Goal: Task Accomplishment & Management: Complete application form

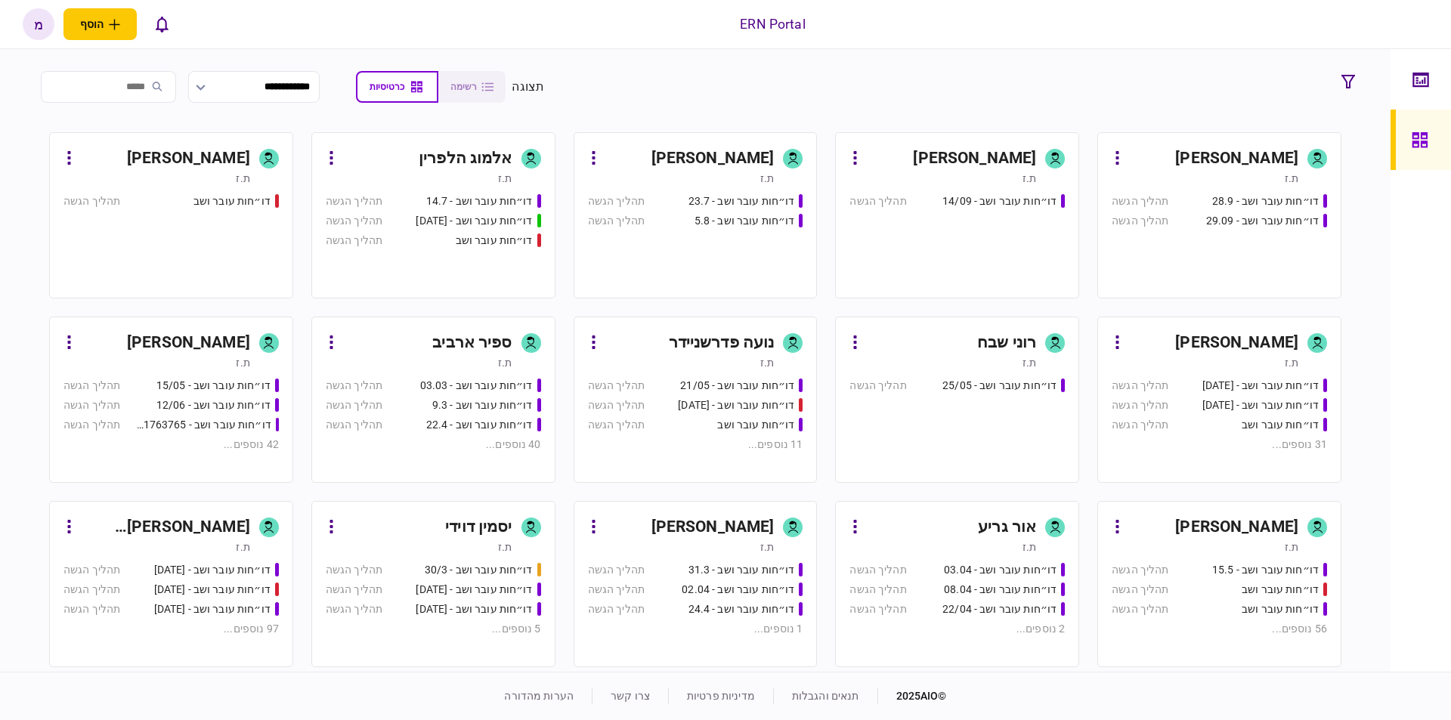
click at [695, 162] on div "[PERSON_NAME]" at bounding box center [689, 159] width 169 height 24
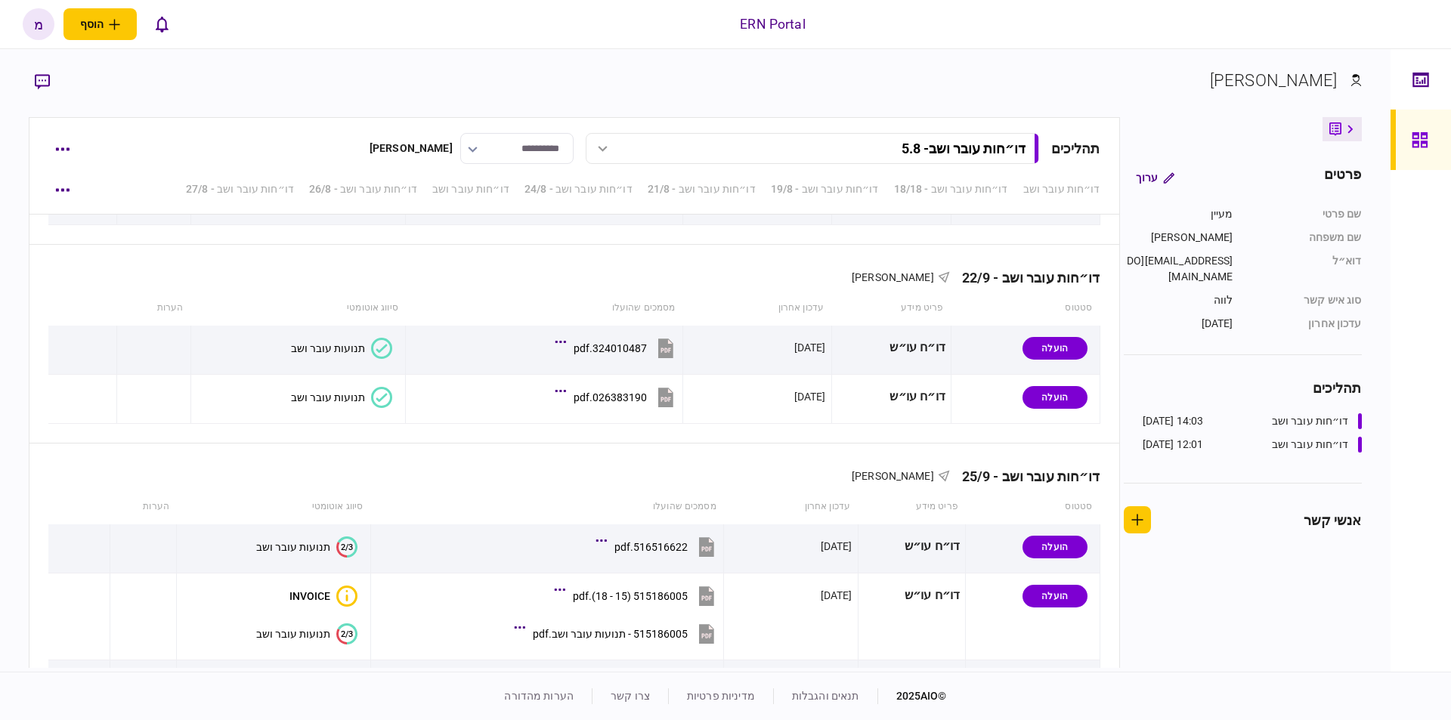
scroll to position [4115, 0]
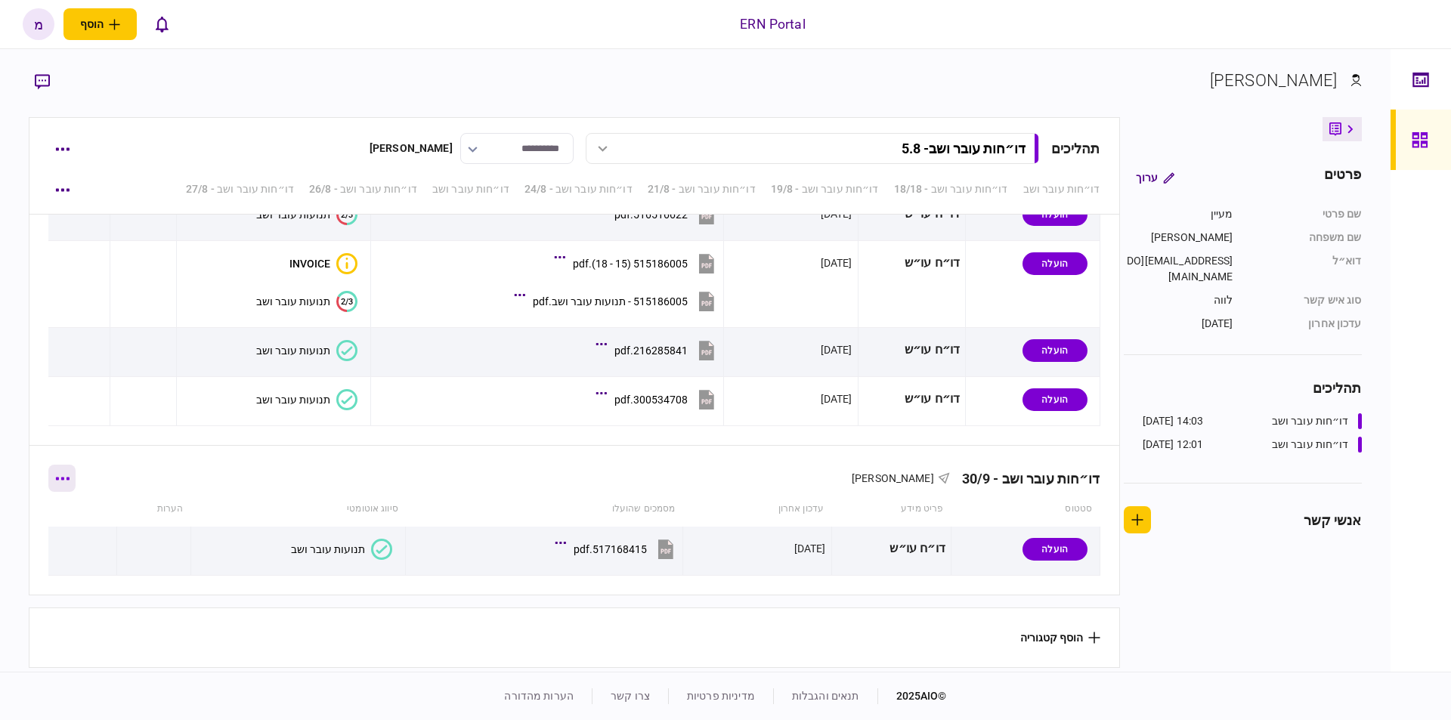
click at [66, 478] on button "button" at bounding box center [61, 478] width 27 height 27
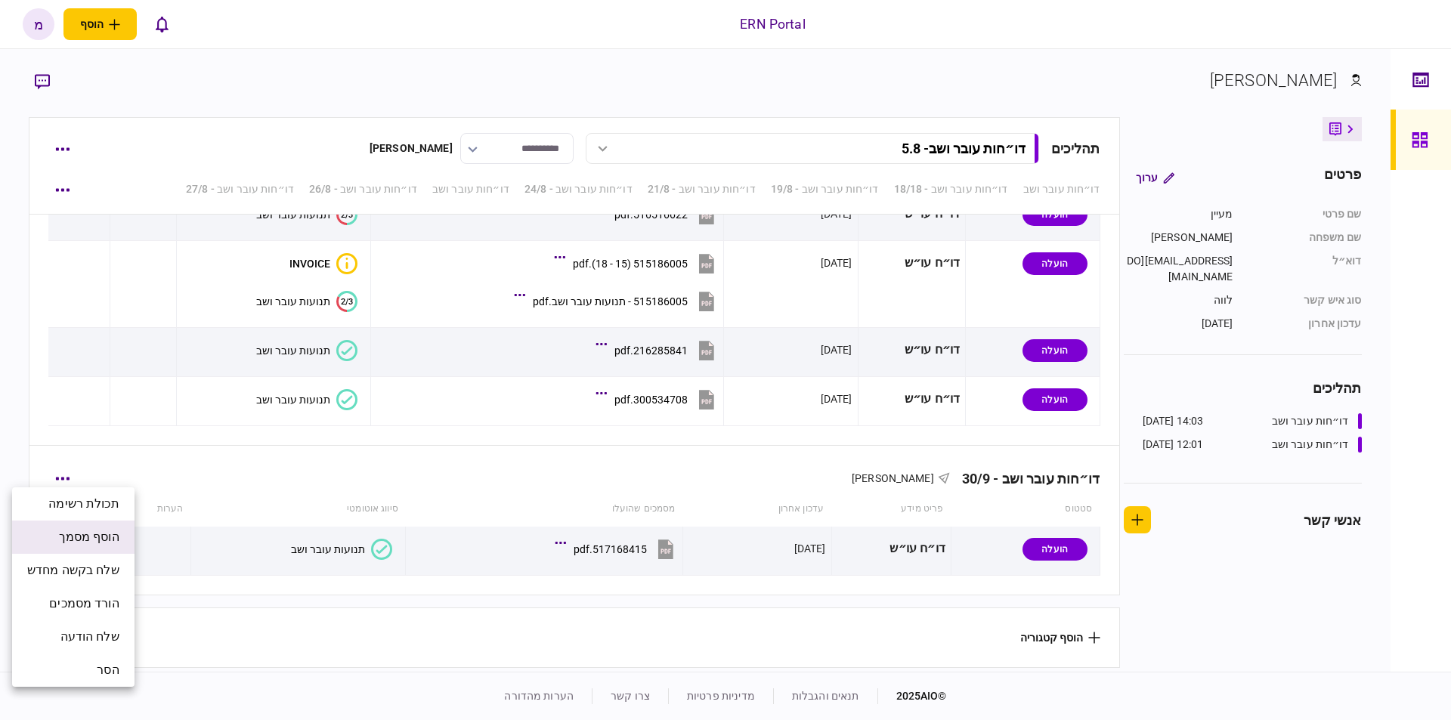
click at [76, 530] on span "הוסף מסמך" at bounding box center [89, 537] width 60 height 18
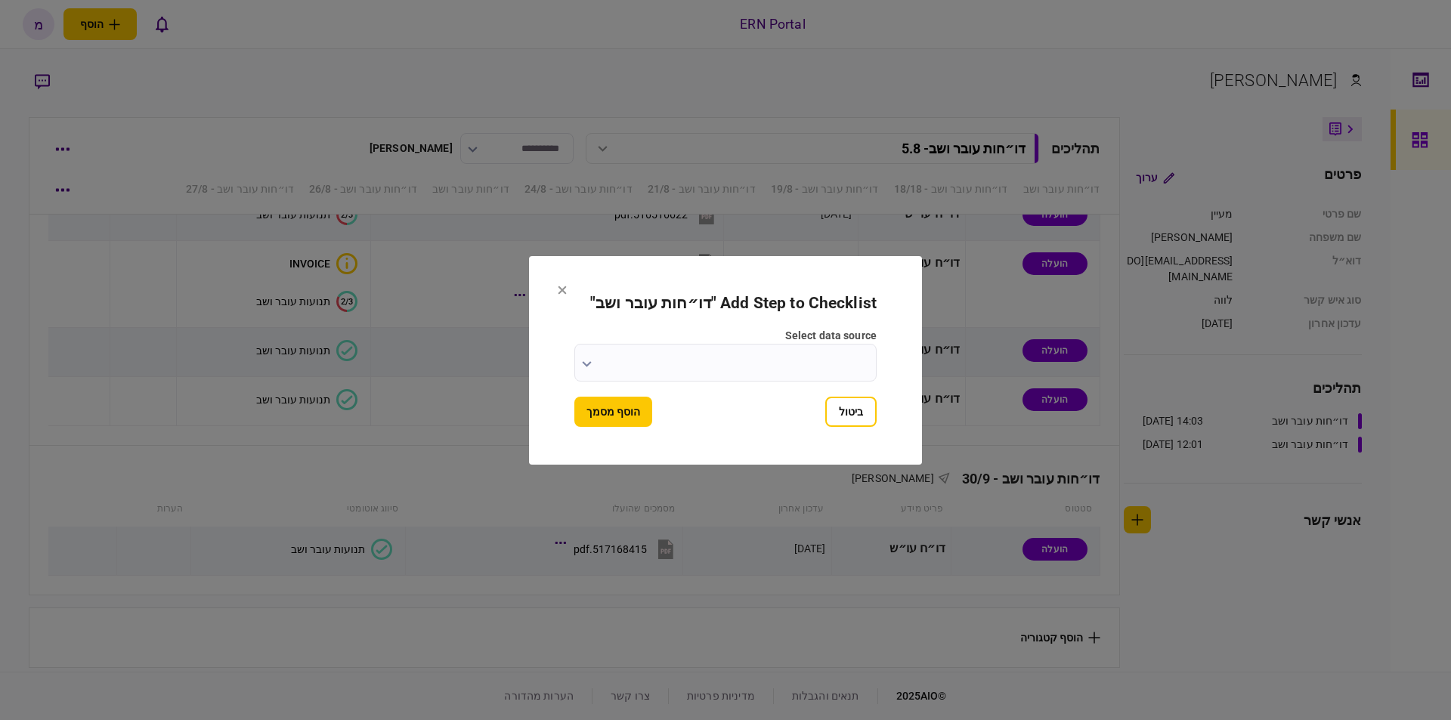
click at [589, 357] on button "button" at bounding box center [587, 363] width 10 height 12
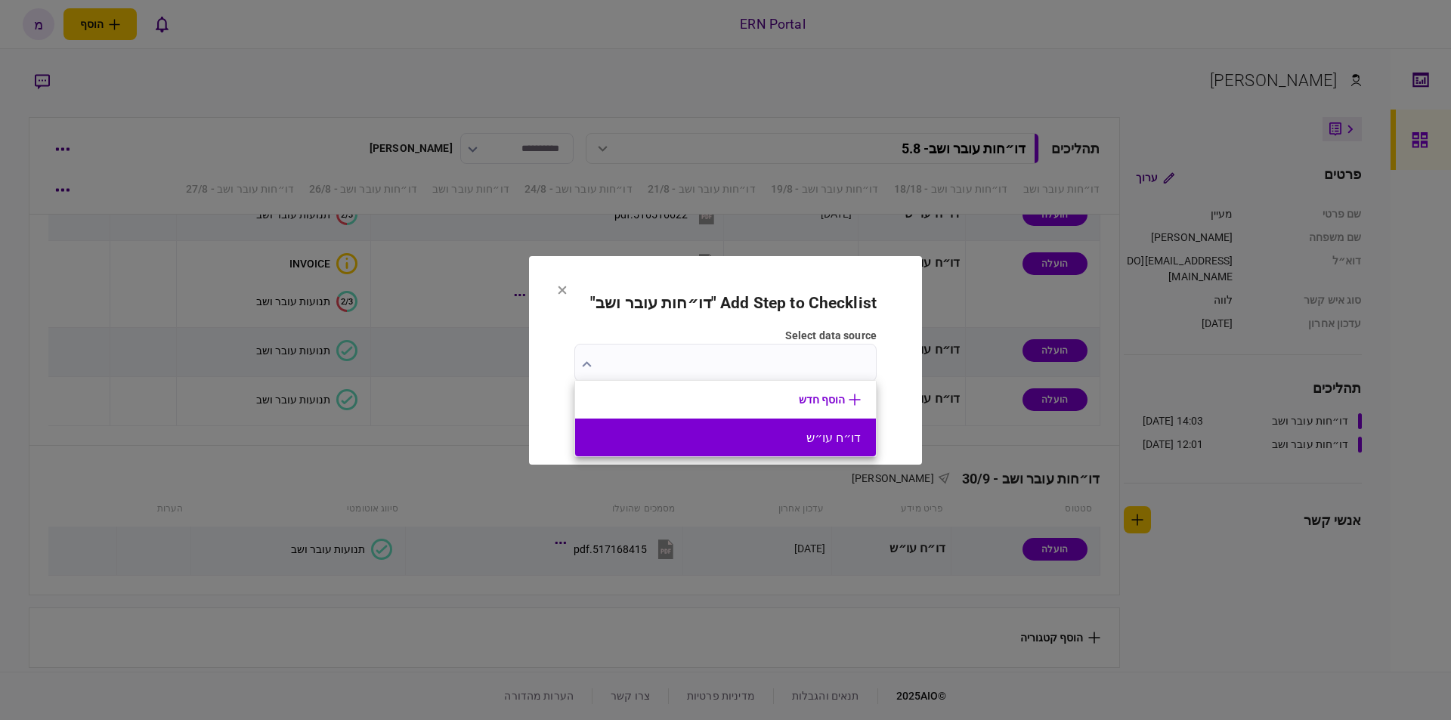
click at [776, 445] on button "דו״ח עו״ש" at bounding box center [725, 438] width 270 height 14
type input "*********"
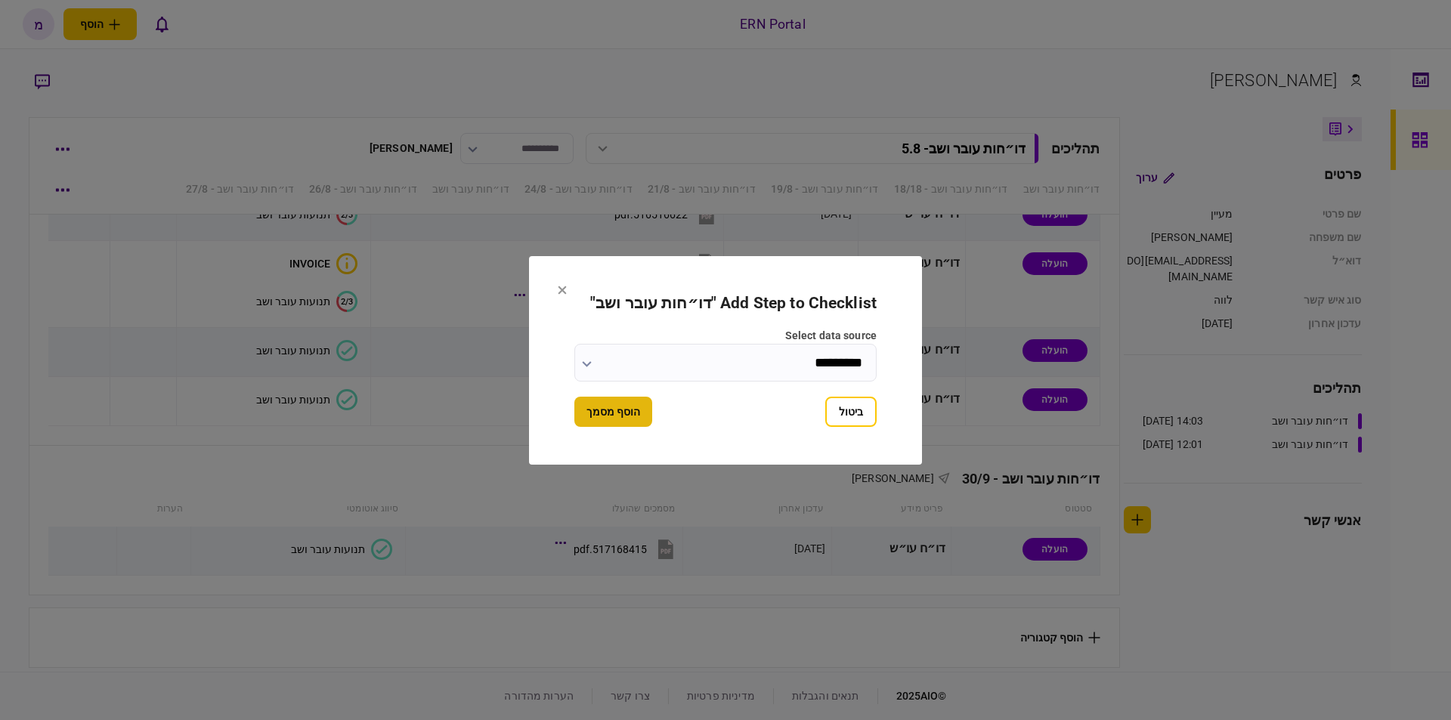
click at [593, 416] on button "הוסף מסמך" at bounding box center [613, 412] width 78 height 30
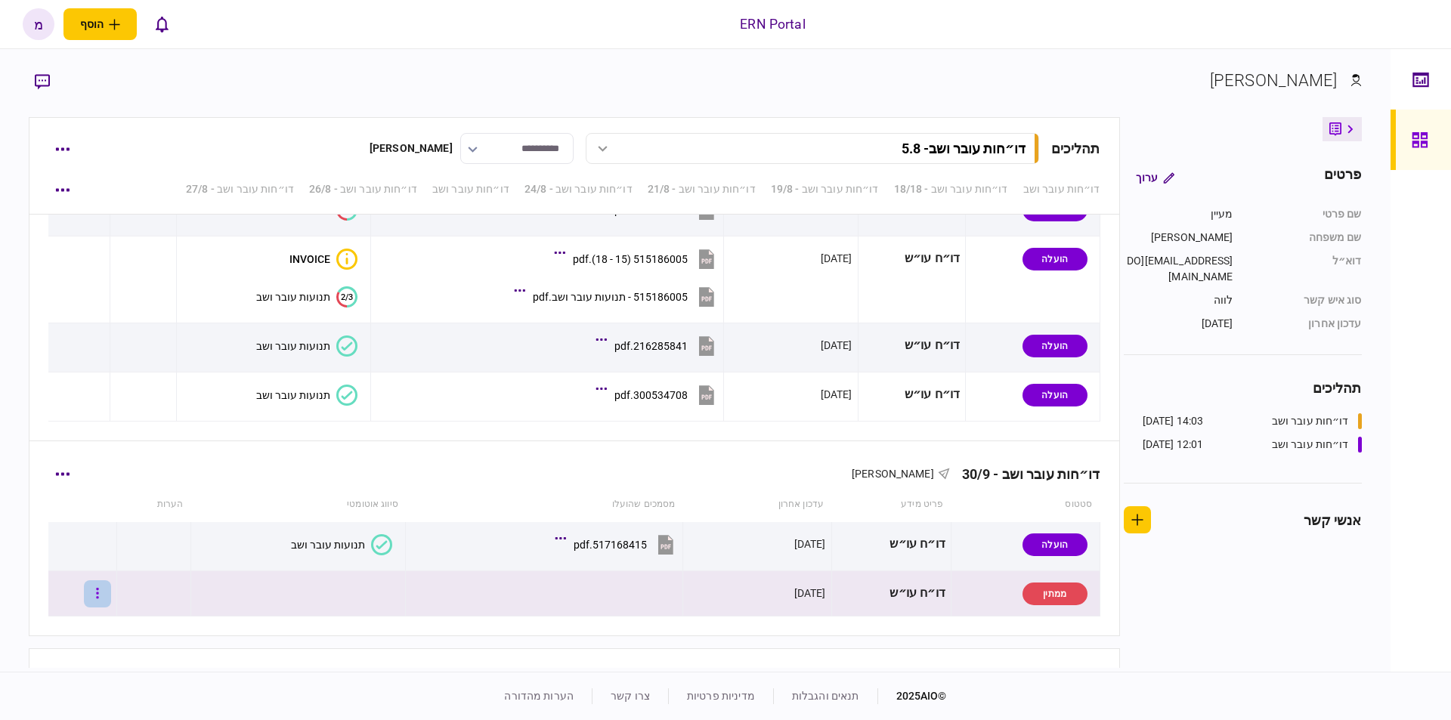
click at [101, 591] on button "button" at bounding box center [97, 593] width 27 height 27
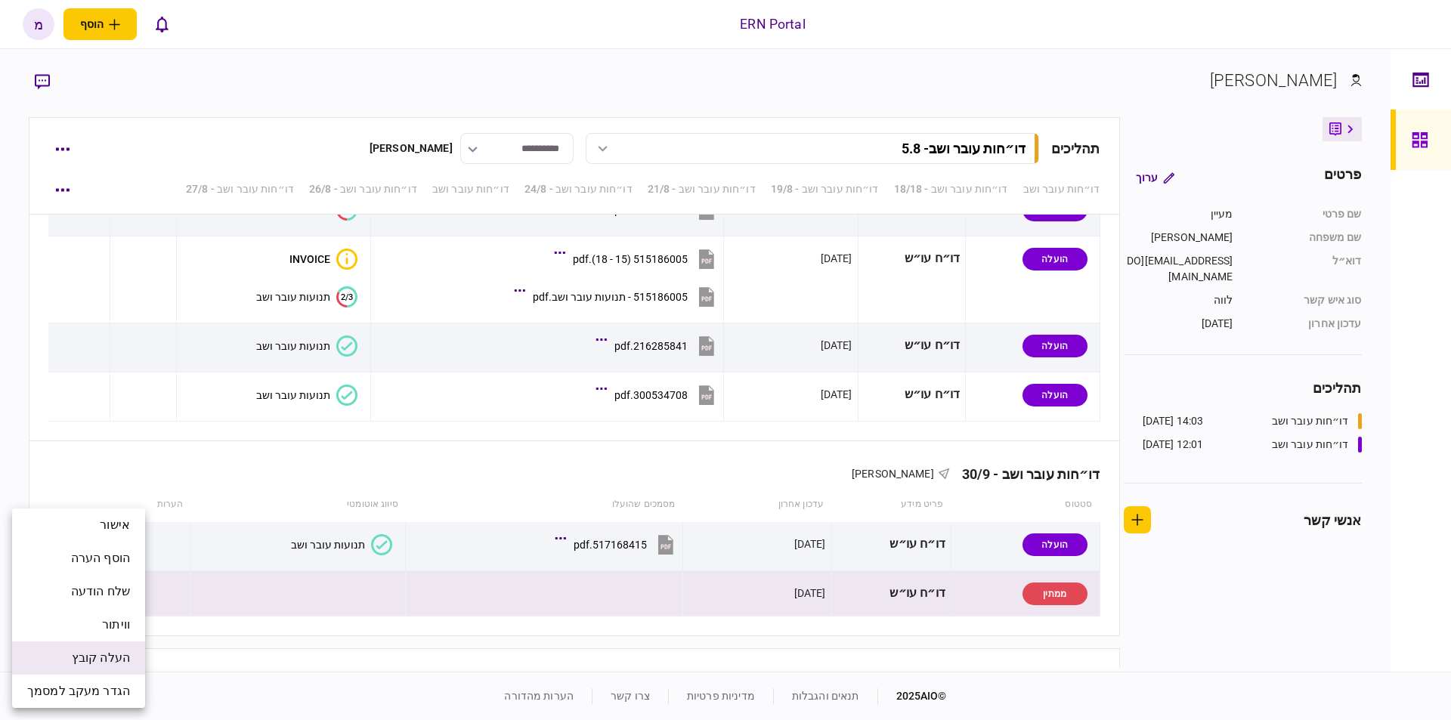
click at [101, 657] on span "העלה קובץ" at bounding box center [101, 658] width 58 height 18
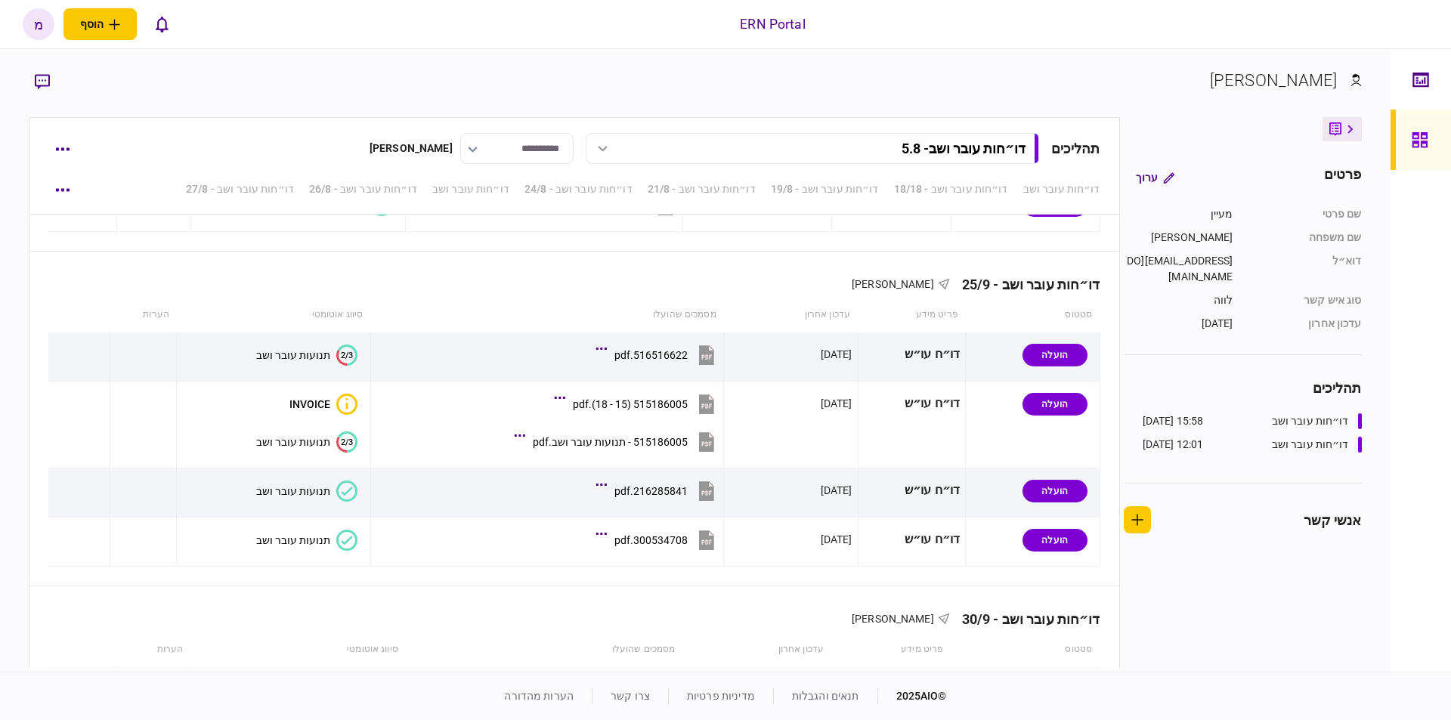
scroll to position [4164, 0]
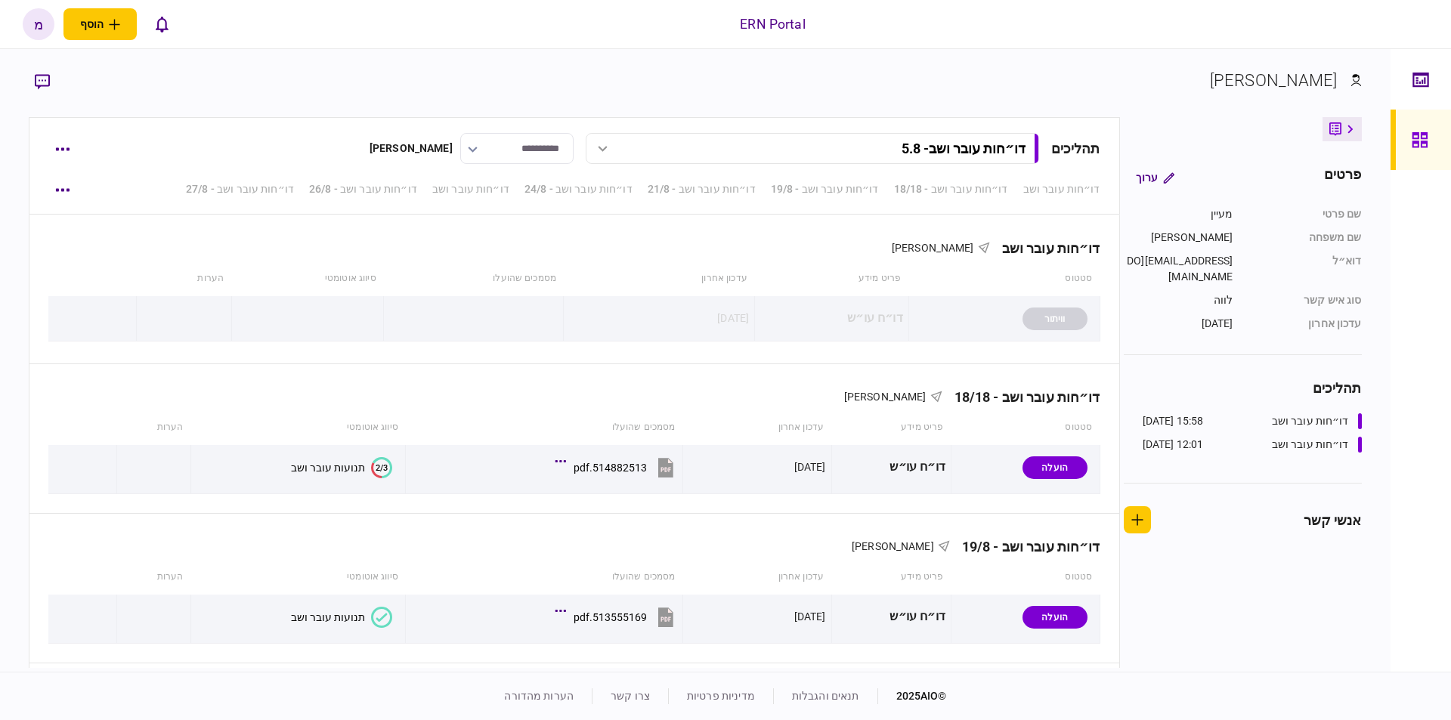
scroll to position [4164, 0]
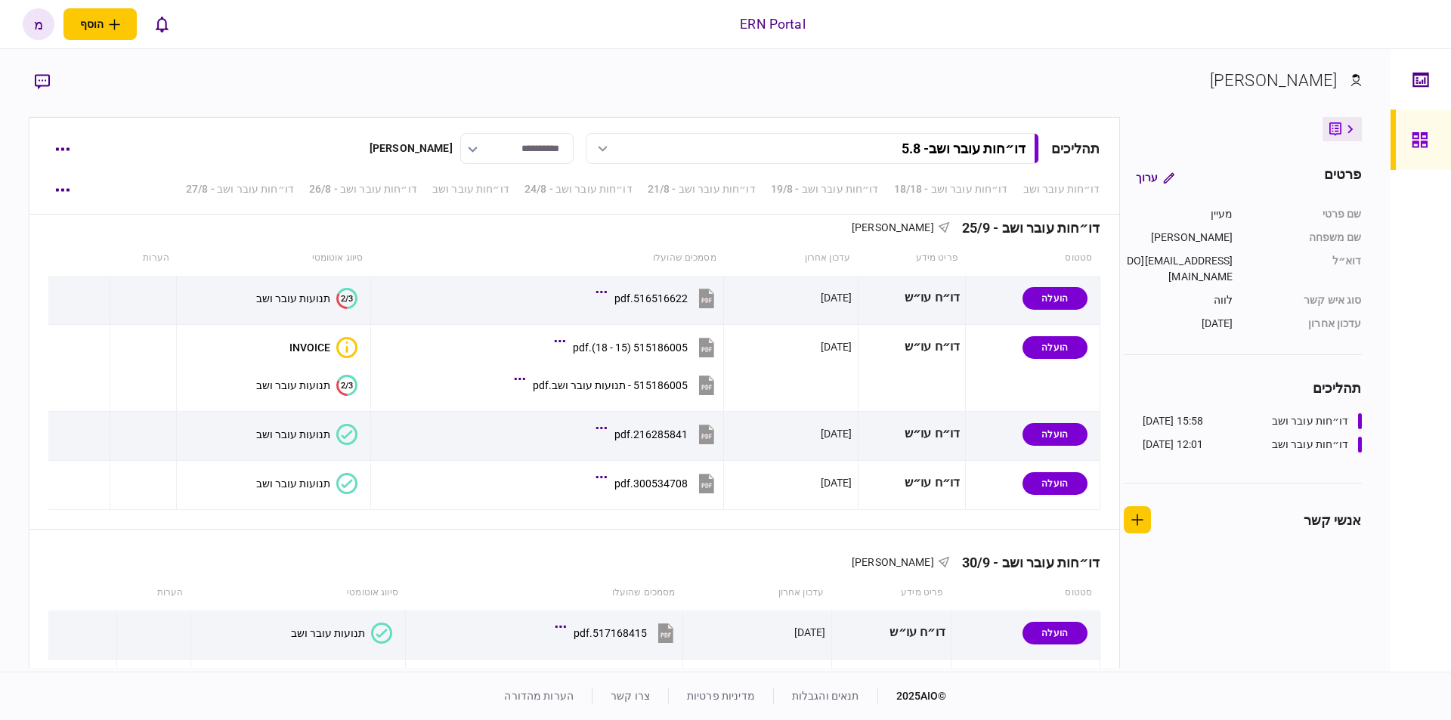
scroll to position [4164, 0]
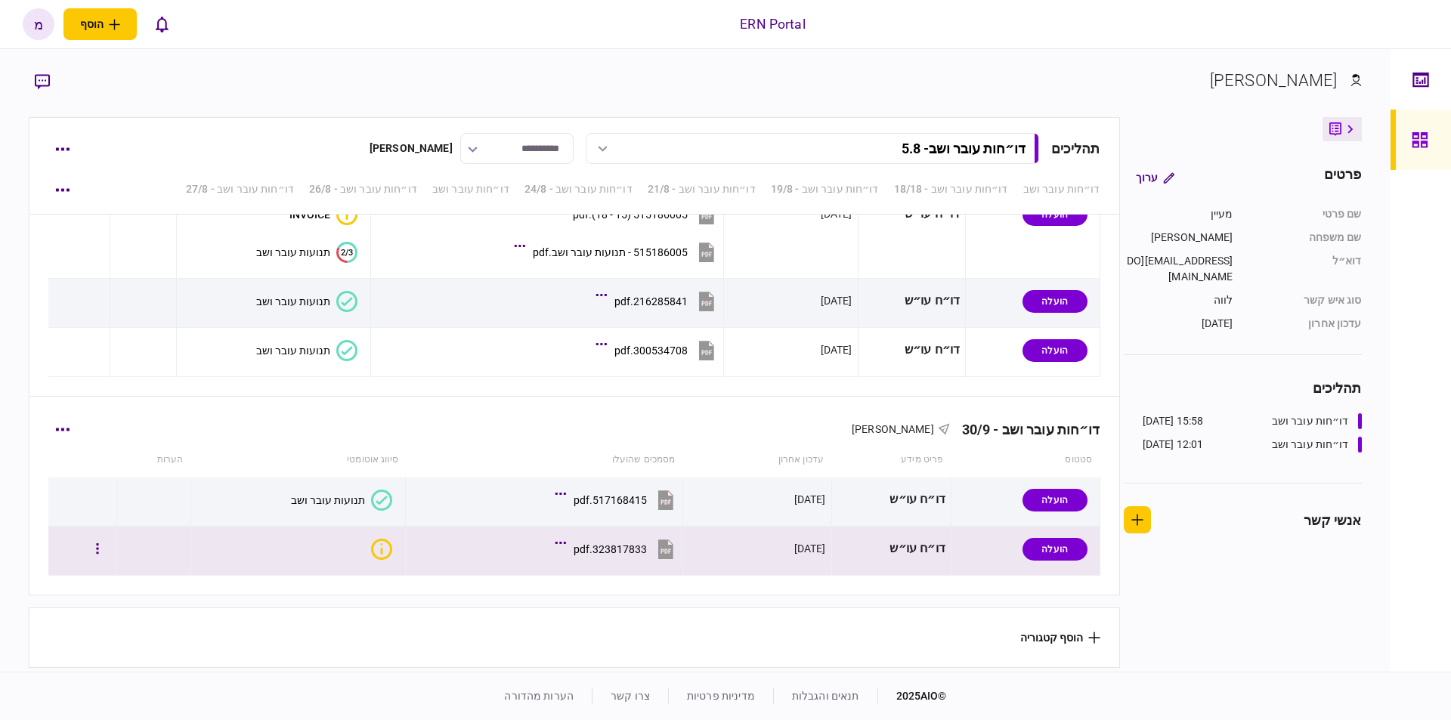
click at [372, 539] on icon "איכות לא מספקת" at bounding box center [381, 549] width 21 height 21
